Goal: Task Accomplishment & Management: Use online tool/utility

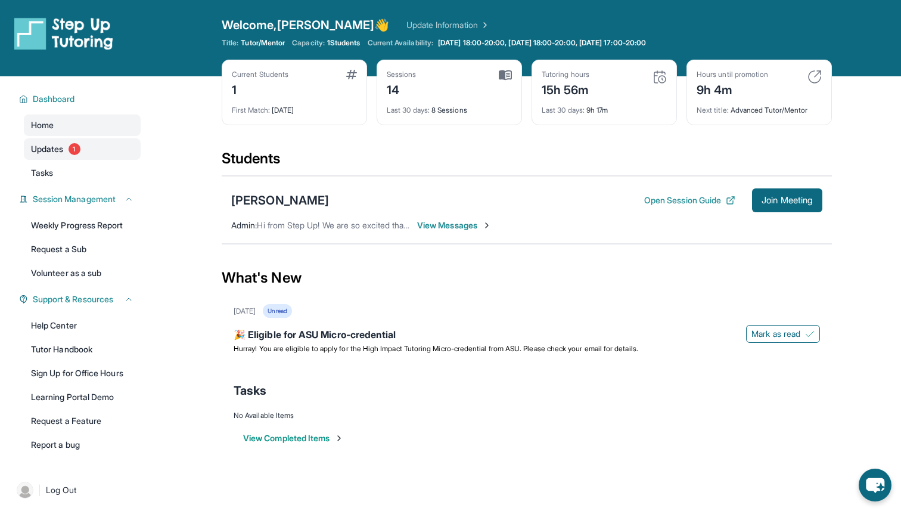
click at [74, 147] on span "1" at bounding box center [75, 149] width 12 height 12
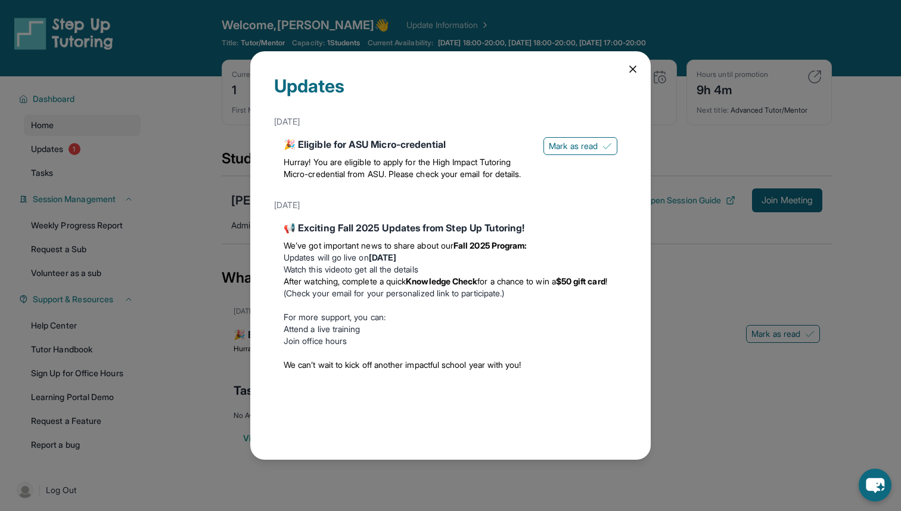
click at [625, 70] on div "Updates [DATE] 🎉 Eligible for ASU Micro-credential Hurray! You are eligible to …" at bounding box center [450, 255] width 400 height 409
click at [629, 66] on icon at bounding box center [633, 69] width 12 height 12
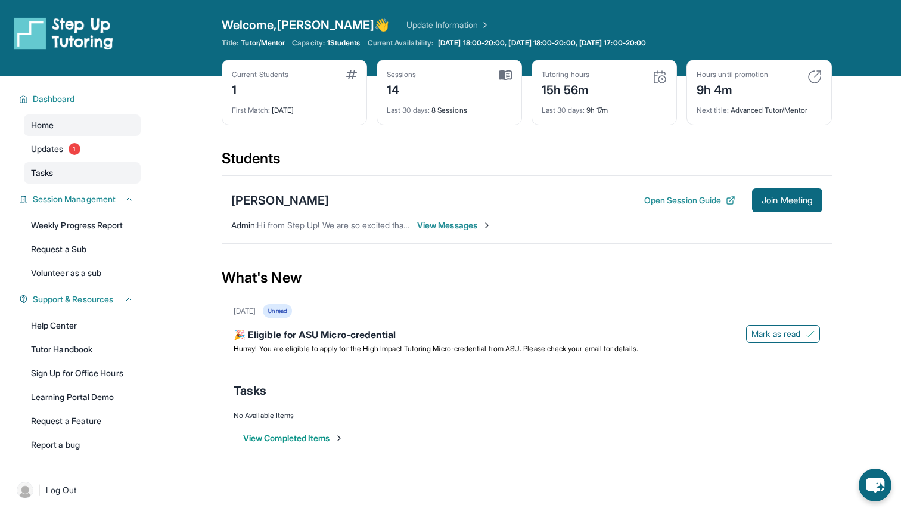
click at [110, 176] on link "Tasks" at bounding box center [82, 172] width 117 height 21
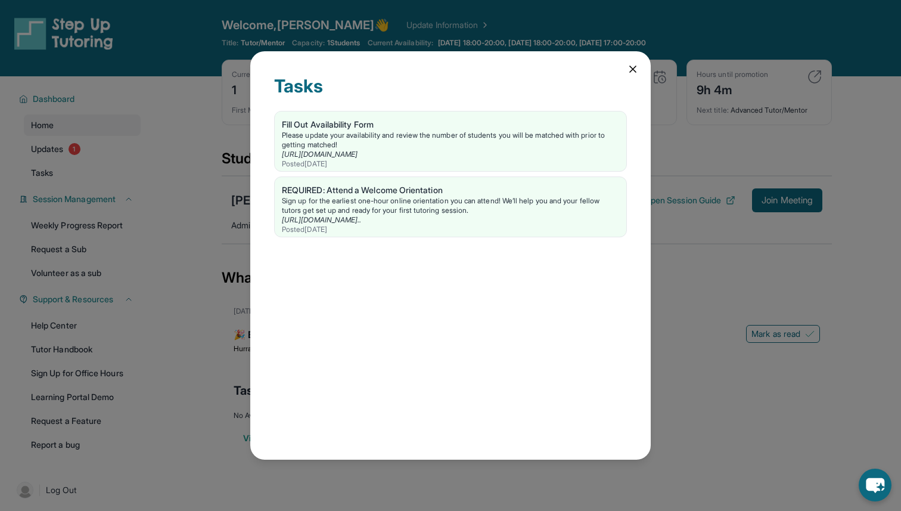
click at [632, 69] on icon at bounding box center [633, 69] width 6 height 6
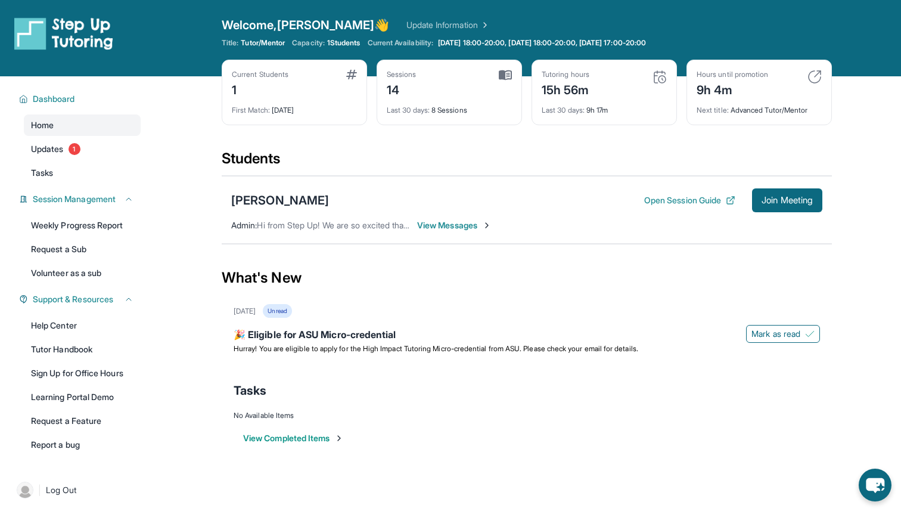
click at [39, 40] on img at bounding box center [63, 33] width 99 height 33
click at [72, 92] on div "Dashboard" at bounding box center [76, 98] width 129 height 21
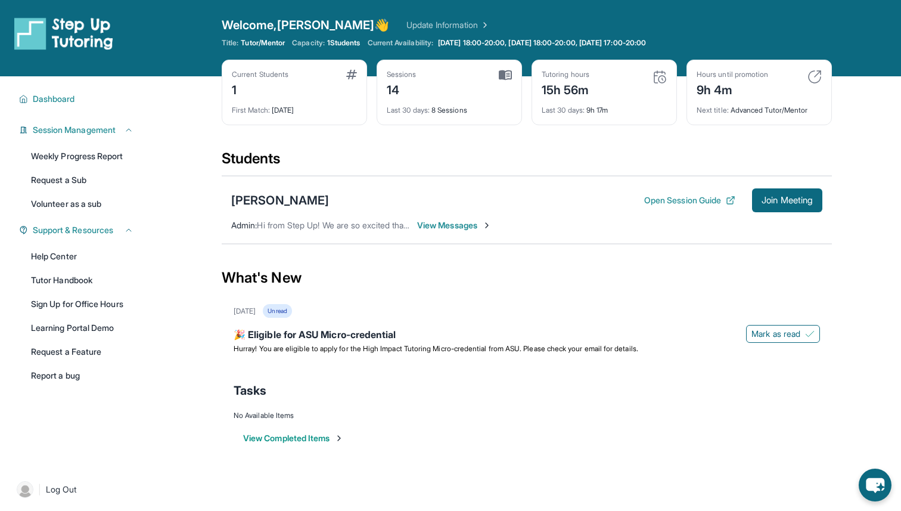
click at [102, 143] on div "Dashboard Home Updates 1 Tasks Session Management Weekly Progress Report Reques…" at bounding box center [76, 270] width 153 height 388
click at [781, 210] on button "Join Meeting" at bounding box center [787, 200] width 70 height 24
click at [657, 197] on button "Open Session Guide" at bounding box center [689, 200] width 91 height 12
click at [324, 442] on button "View Completed Items" at bounding box center [293, 438] width 101 height 12
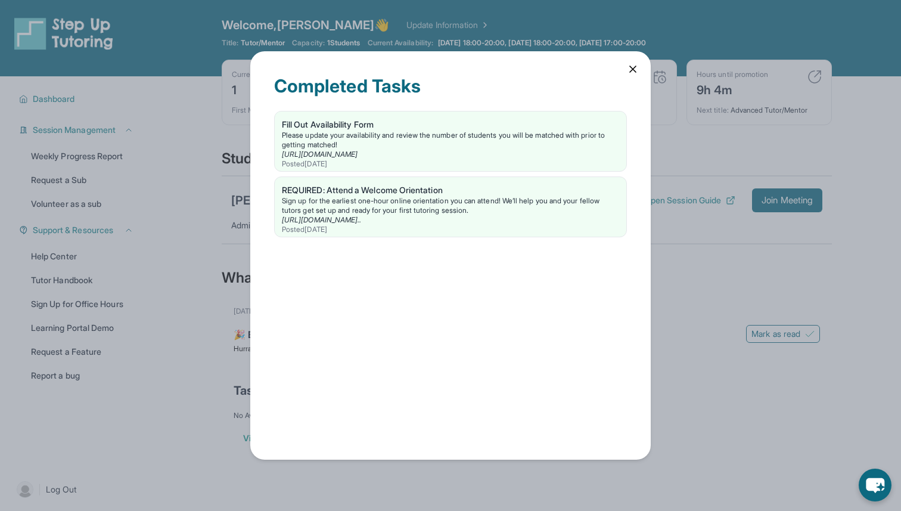
click at [622, 72] on div "Completed Tasks Fill Out Availability Form Please update your availability and …" at bounding box center [450, 255] width 400 height 409
click at [632, 71] on icon at bounding box center [633, 69] width 12 height 12
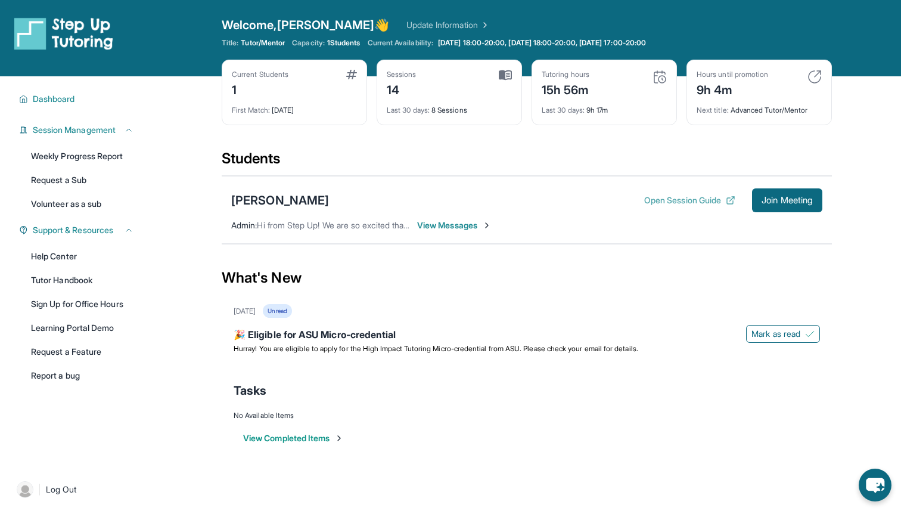
click at [666, 203] on button "Open Session Guide" at bounding box center [689, 200] width 91 height 12
